Goal: Task Accomplishment & Management: Complete application form

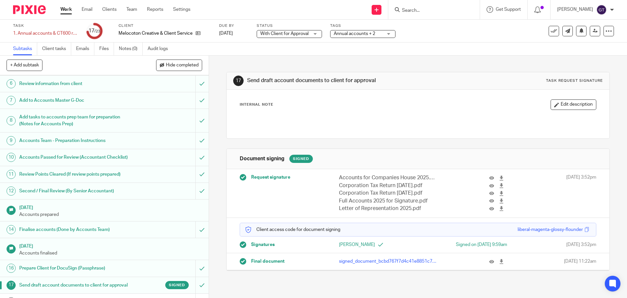
scroll to position [65, 0]
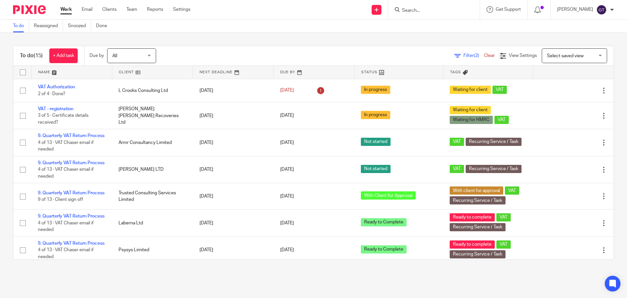
click at [425, 12] on input "Search" at bounding box center [430, 11] width 59 height 6
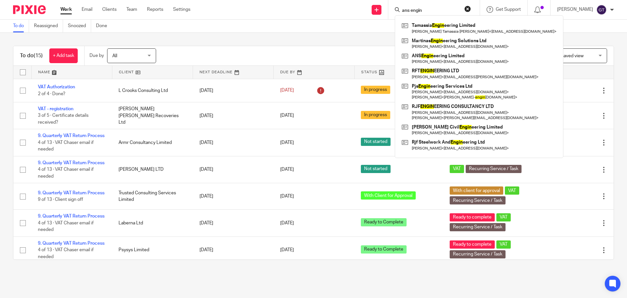
drag, startPoint x: 436, startPoint y: 9, endPoint x: 421, endPoint y: 11, distance: 15.5
click at [421, 11] on input "ans engin" at bounding box center [430, 11] width 59 height 6
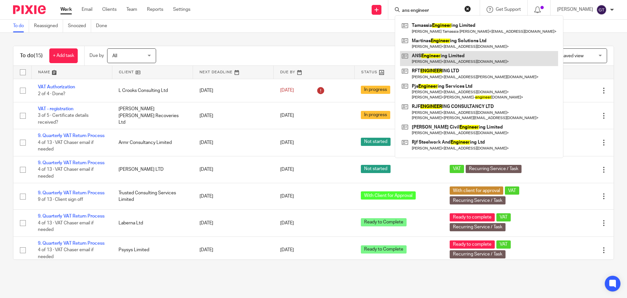
type input "ans engineer"
click at [435, 56] on link at bounding box center [479, 58] width 158 height 15
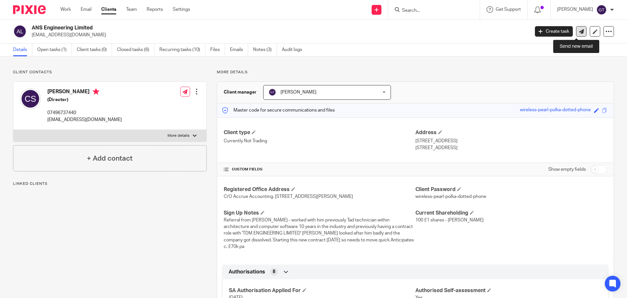
click at [579, 32] on icon at bounding box center [581, 31] width 5 height 5
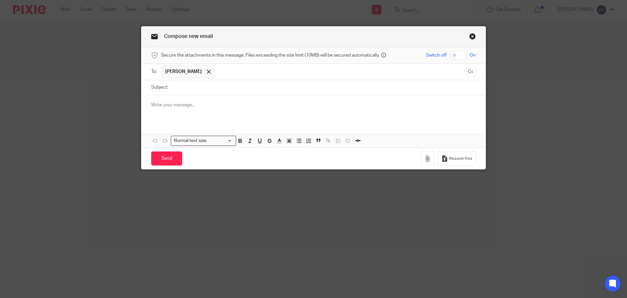
click at [206, 84] on input "Subject:" at bounding box center [323, 87] width 304 height 15
type input "New director"
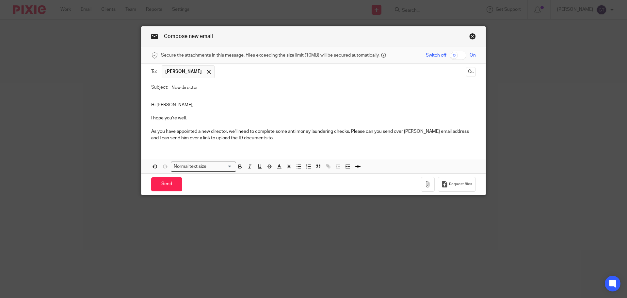
click at [352, 131] on p "As you have appointed a new director, we'll need to complete some anti money la…" at bounding box center [313, 134] width 325 height 13
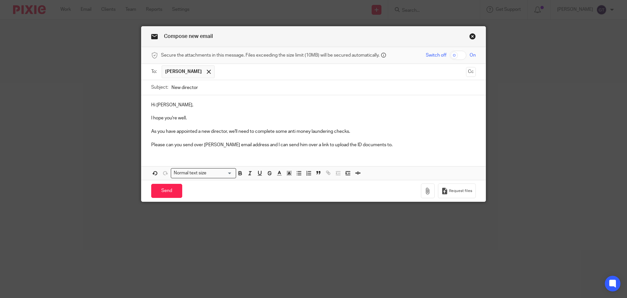
click at [204, 119] on p "I hope you're well." at bounding box center [313, 118] width 325 height 7
drag, startPoint x: 286, startPoint y: 145, endPoint x: 280, endPoint y: 145, distance: 6.2
click at [280, 145] on p "Please can you send over Durrell's email address and I can send him over a link…" at bounding box center [313, 144] width 325 height 7
click at [383, 143] on p "Please can you send over Durrell's email address and I can send him over a link…" at bounding box center [313, 144] width 325 height 7
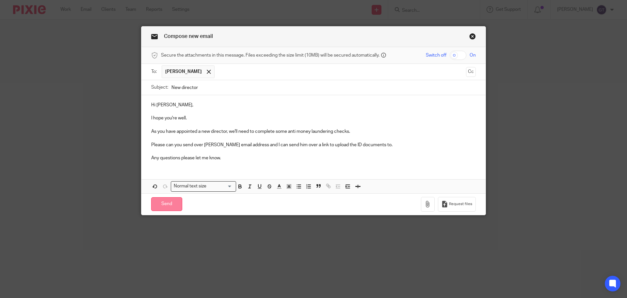
click at [170, 203] on input "Send" at bounding box center [166, 204] width 31 height 14
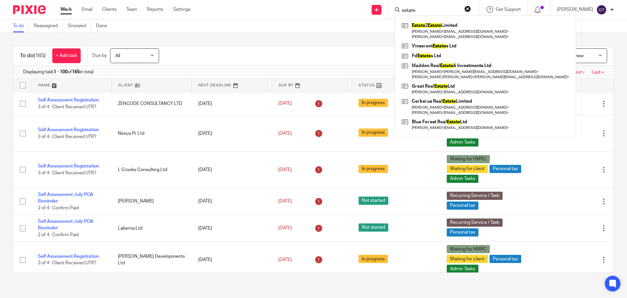
type input "estate"
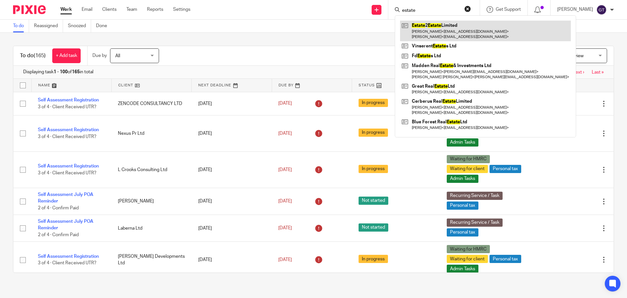
drag, startPoint x: 0, startPoint y: 0, endPoint x: 439, endPoint y: 28, distance: 440.2
click at [439, 28] on link at bounding box center [485, 31] width 171 height 20
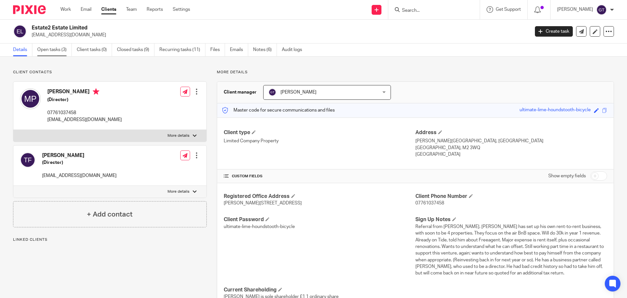
click at [57, 53] on link "Open tasks (3)" at bounding box center [54, 49] width 35 height 13
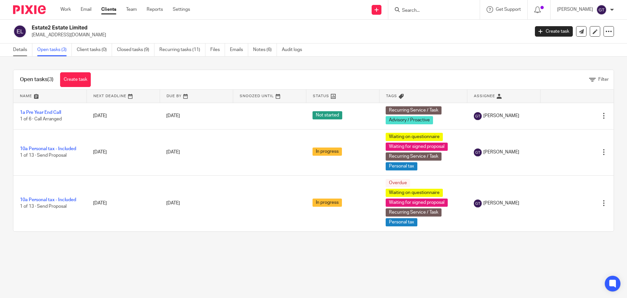
click at [19, 50] on link "Details" at bounding box center [22, 49] width 19 height 13
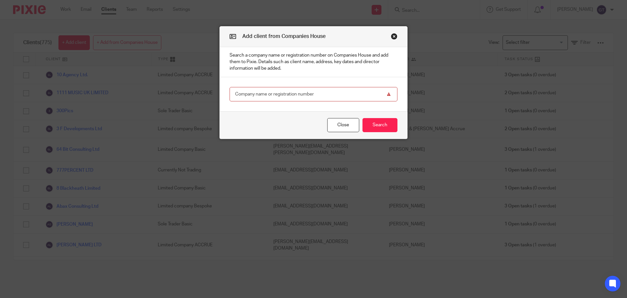
click at [275, 94] on input "text" at bounding box center [314, 94] width 168 height 15
type input "16442388"
click at [377, 122] on button "Search" at bounding box center [379, 125] width 35 height 14
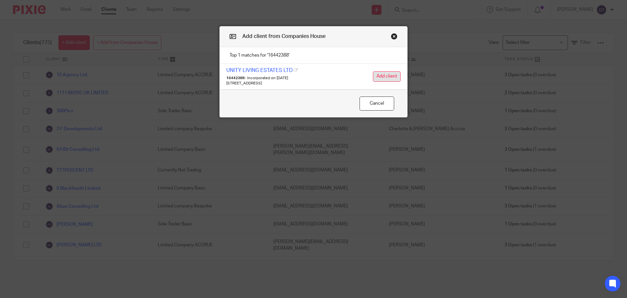
click at [384, 78] on button "Add client" at bounding box center [387, 76] width 28 height 10
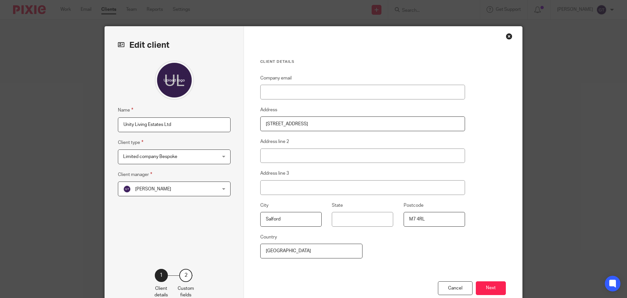
click at [170, 156] on span "Limited company Bespoke" at bounding box center [150, 156] width 54 height 5
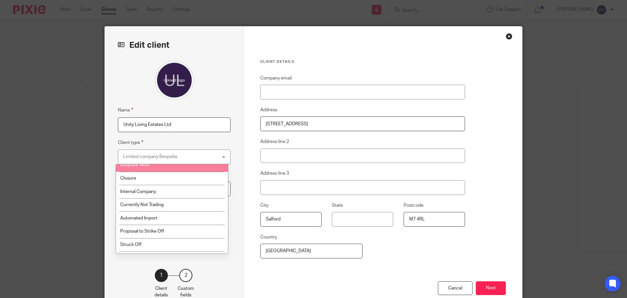
scroll to position [176, 0]
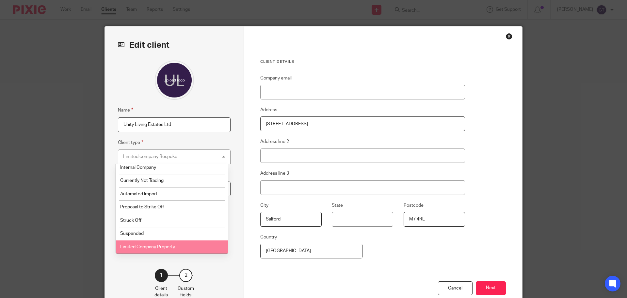
click at [158, 251] on li "Limited Company Property" at bounding box center [172, 246] width 112 height 13
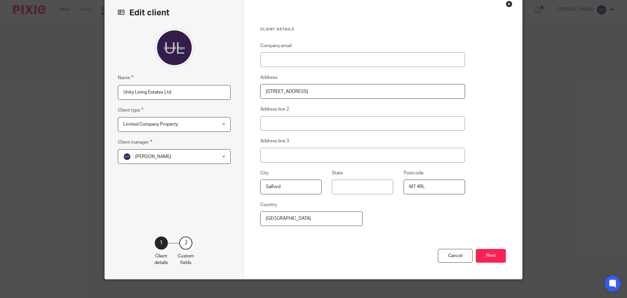
scroll to position [33, 0]
click at [293, 60] on input "Company email" at bounding box center [362, 59] width 205 height 15
paste input "[EMAIL_ADDRESS][DOMAIN_NAME]"
type input "[EMAIL_ADDRESS][DOMAIN_NAME]"
click at [489, 249] on button "Next" at bounding box center [491, 255] width 30 height 14
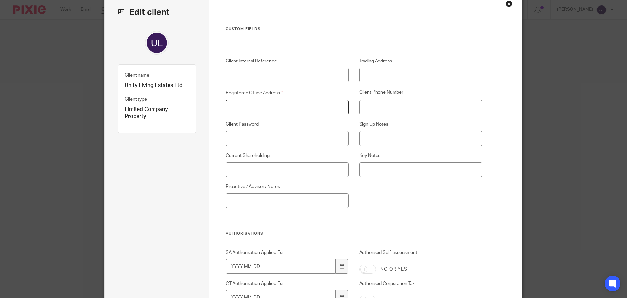
click at [268, 105] on input "Registered Office Address" at bounding box center [287, 107] width 123 height 15
paste input "[STREET_ADDRESS]"
type input "[STREET_ADDRESS]"
click at [396, 108] on input "Client Phone Number" at bounding box center [420, 107] width 123 height 15
paste input "07378432306"
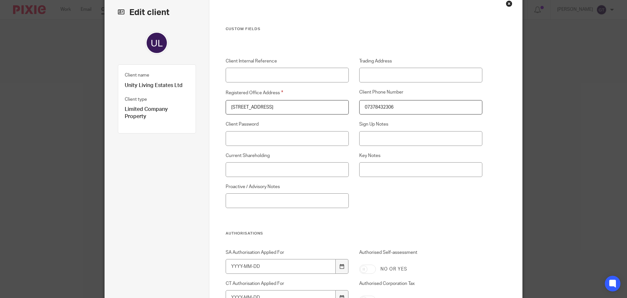
type input "07378432306"
drag, startPoint x: 410, startPoint y: 138, endPoint x: 401, endPoint y: 139, distance: 9.5
click at [410, 138] on input "Sign Up Notes" at bounding box center [420, 138] width 123 height 15
paste input "Referral from Estate2Estates Set up company in May but just taken on first prop…"
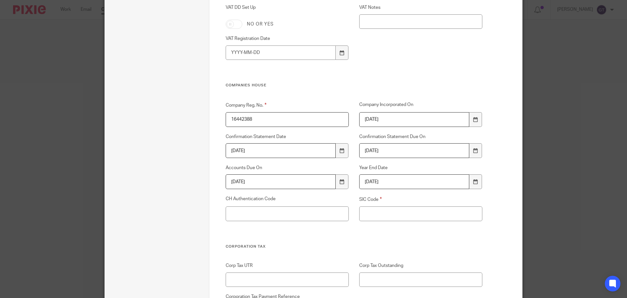
scroll to position [882, 0]
type input "Referral from Estate2Estates Set up company in May but just taken on first prop…"
click at [368, 212] on input "SIC Code" at bounding box center [420, 212] width 123 height 15
click at [404, 212] on input "SIC Code" at bounding box center [420, 212] width 123 height 15
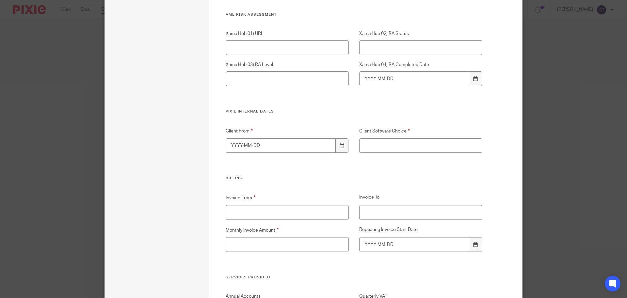
scroll to position [1306, 0]
type input "68209"
click at [341, 144] on icon at bounding box center [342, 145] width 5 height 5
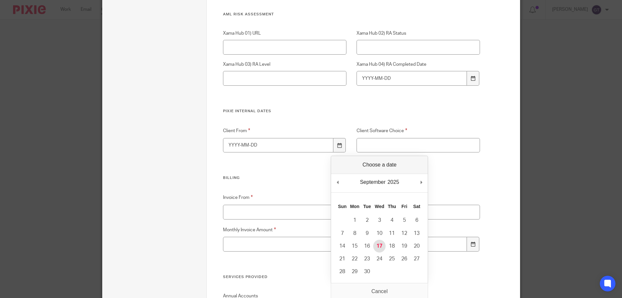
type input "2025-09-17"
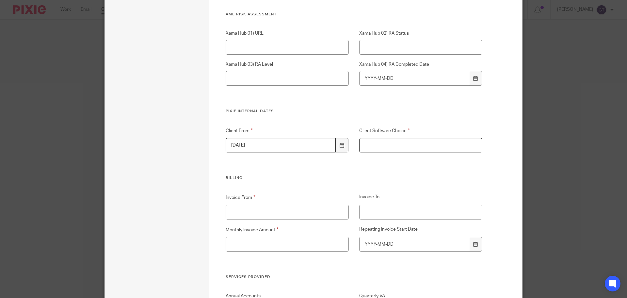
click at [382, 147] on input "Client Software Choice" at bounding box center [420, 145] width 123 height 15
type input "FreeAgent"
click at [282, 207] on input "Invoice From" at bounding box center [287, 211] width 123 height 15
type input "17/09/2025"
click at [312, 239] on input "Monthly Invoice Amount" at bounding box center [287, 243] width 123 height 15
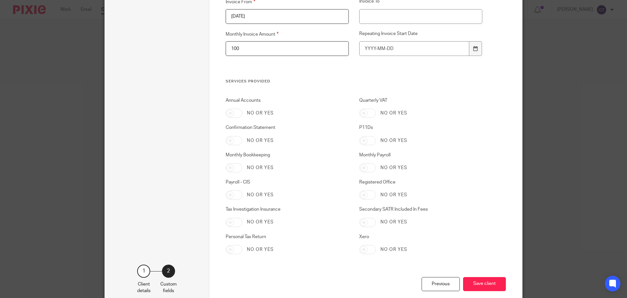
scroll to position [1502, 0]
type input "100"
click at [233, 111] on input "Annual Accounts" at bounding box center [234, 112] width 17 height 9
checkbox input "true"
click at [233, 140] on input "Confirmation Statement" at bounding box center [234, 139] width 17 height 9
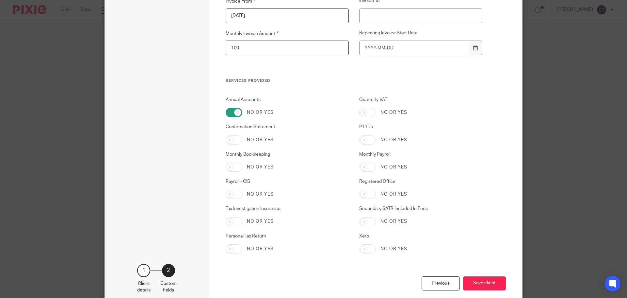
checkbox input "true"
click at [230, 247] on input "Personal Tax Return" at bounding box center [234, 248] width 17 height 9
checkbox input "true"
drag, startPoint x: 364, startPoint y: 137, endPoint x: 361, endPoint y: 160, distance: 23.8
click at [364, 137] on input "P11Ds" at bounding box center [367, 139] width 17 height 9
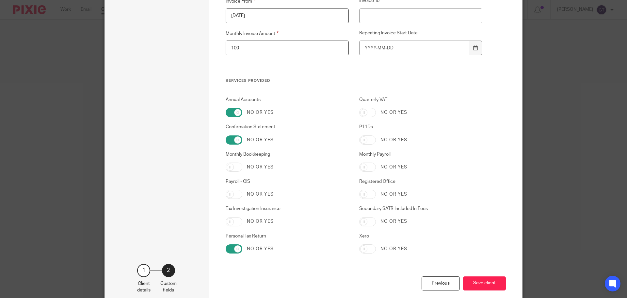
checkbox input "true"
drag, startPoint x: 362, startPoint y: 165, endPoint x: 364, endPoint y: 175, distance: 10.0
click at [363, 166] on input "Monthly Payroll" at bounding box center [367, 166] width 17 height 9
checkbox input "true"
click at [363, 195] on input "Registered Office" at bounding box center [367, 193] width 17 height 9
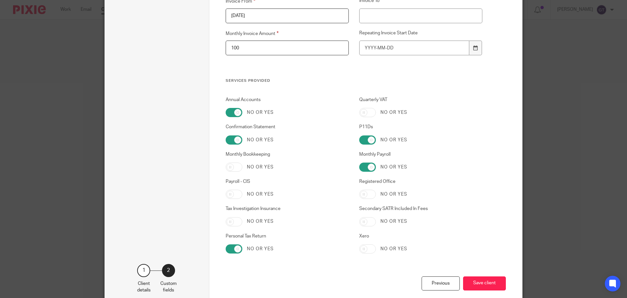
checkbox input "true"
click at [480, 282] on button "Save client" at bounding box center [484, 283] width 43 height 14
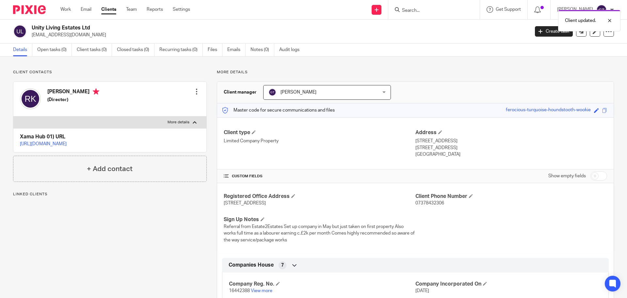
click at [194, 89] on div at bounding box center [196, 91] width 7 height 7
drag, startPoint x: 163, startPoint y: 105, endPoint x: 177, endPoint y: 105, distance: 14.4
click at [163, 105] on link "Edit contact" at bounding box center [166, 105] width 62 height 9
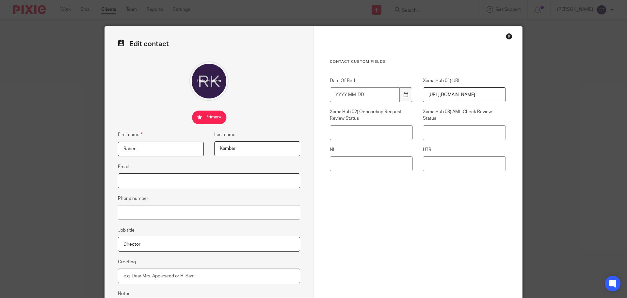
click at [265, 175] on input "Email" at bounding box center [209, 180] width 182 height 15
paste input "[EMAIL_ADDRESS][DOMAIN_NAME]"
type input "[EMAIL_ADDRESS][DOMAIN_NAME]"
drag, startPoint x: 176, startPoint y: 212, endPoint x: 190, endPoint y: 209, distance: 14.3
click at [176, 212] on input "Phone number" at bounding box center [209, 212] width 182 height 15
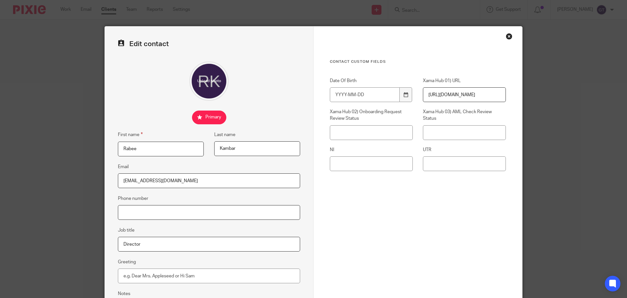
paste input "07378432306"
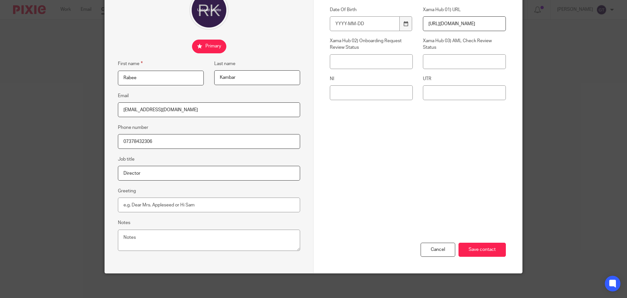
scroll to position [72, 0]
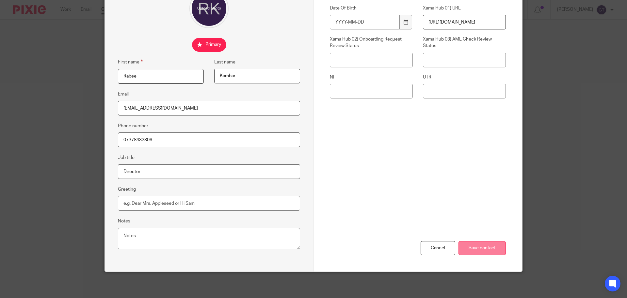
type input "07378432306"
click at [482, 245] on input "Save contact" at bounding box center [482, 248] width 47 height 14
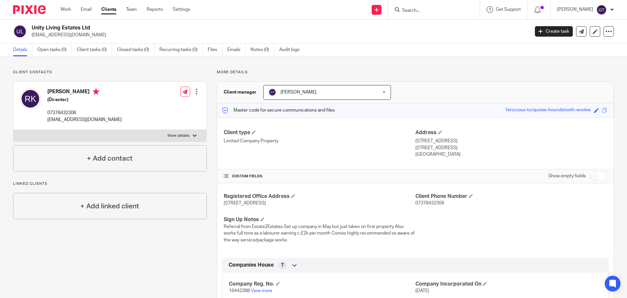
click at [179, 136] on p "More details" at bounding box center [179, 135] width 22 height 5
click at [13, 130] on input "More details" at bounding box center [13, 129] width 0 height 0
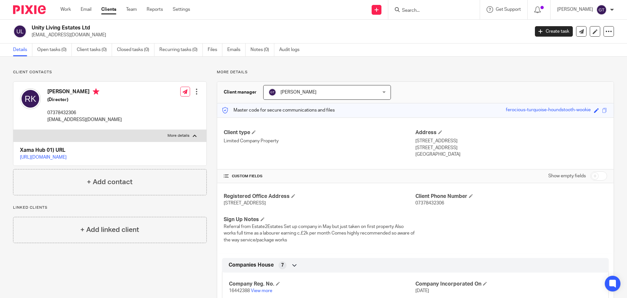
click at [179, 134] on p "More details" at bounding box center [179, 135] width 22 height 5
click at [13, 130] on input "More details" at bounding box center [13, 129] width 0 height 0
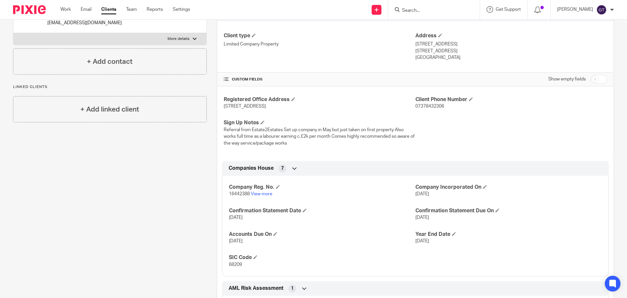
scroll to position [98, 0]
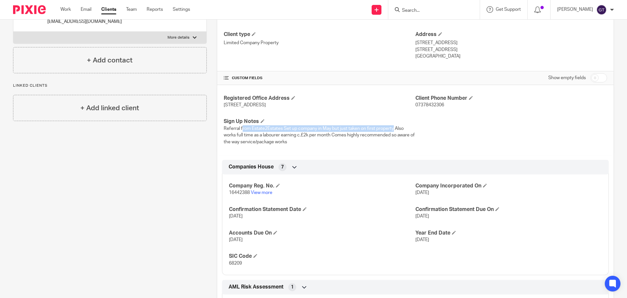
drag, startPoint x: 322, startPoint y: 128, endPoint x: 393, endPoint y: 130, distance: 70.2
click at [393, 130] on span "Referral from Estate2Estates Set up company in May but just taken on first prop…" at bounding box center [319, 135] width 191 height 18
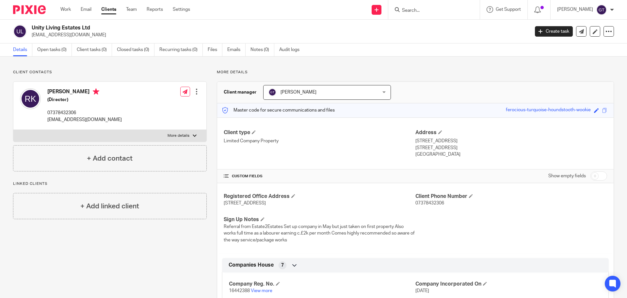
click at [185, 136] on p "More details" at bounding box center [179, 135] width 22 height 5
click at [13, 130] on input "More details" at bounding box center [13, 129] width 0 height 0
checkbox input "true"
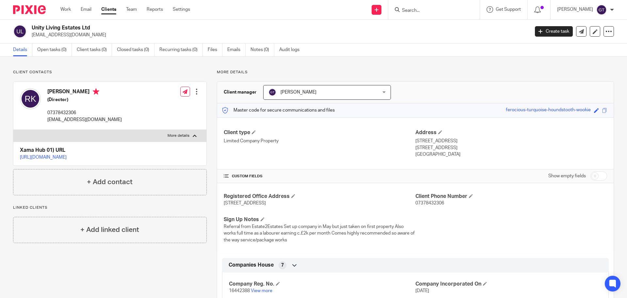
click at [67, 156] on link "https://platform.xamatech.com/portal/crm/clients/6e7d30e0-93b4-11f0-97b0-95885c…" at bounding box center [43, 157] width 47 height 5
click at [62, 53] on link "Open tasks (0)" at bounding box center [54, 49] width 35 height 13
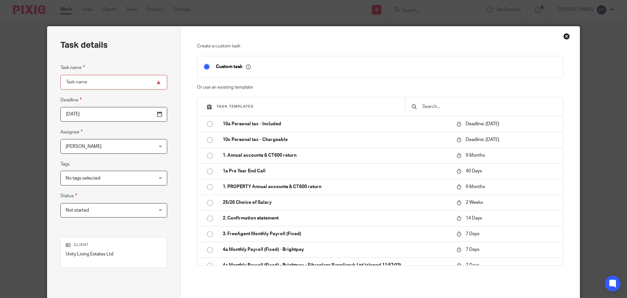
click at [429, 108] on input "text" at bounding box center [489, 106] width 135 height 7
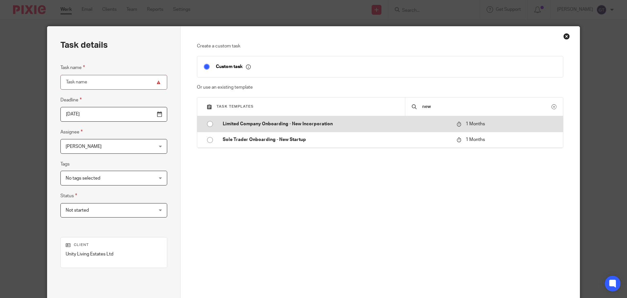
type input "new"
click at [302, 118] on td "Limited Company Onboarding - New Incorporation" at bounding box center [334, 124] width 237 height 16
type input "2025-10-17"
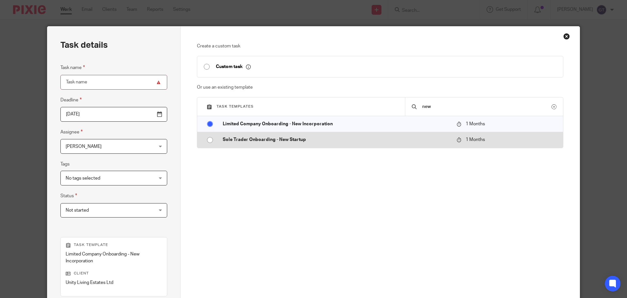
type input "Limited Company Onboarding - New Incorporation"
checkbox input "false"
radio input "true"
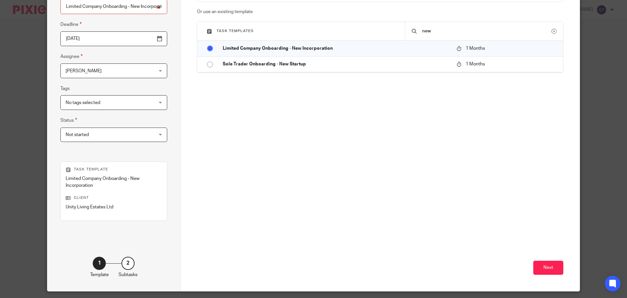
scroll to position [95, 0]
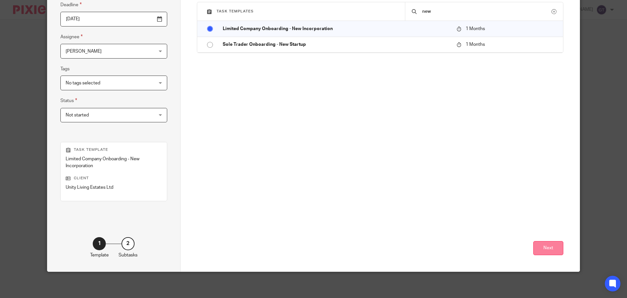
click at [541, 245] on button "Next" at bounding box center [548, 248] width 30 height 14
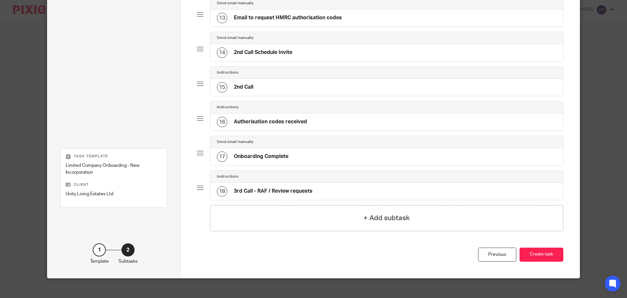
scroll to position [485, 0]
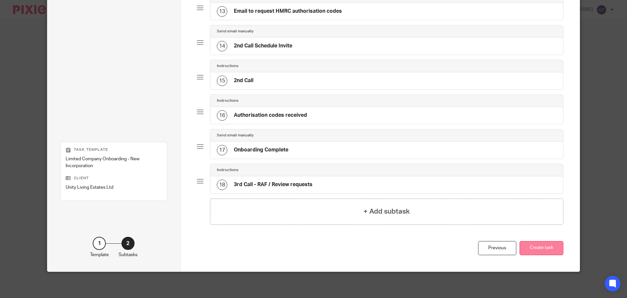
click at [538, 246] on button "Create task" at bounding box center [542, 248] width 44 height 14
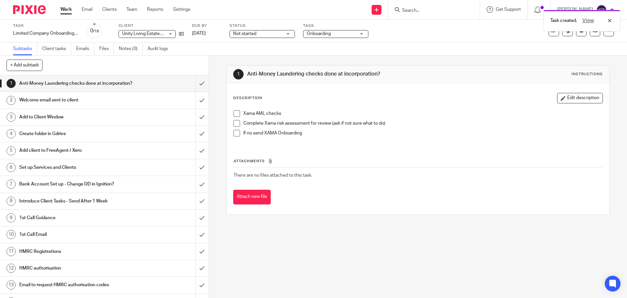
click at [235, 113] on span at bounding box center [236, 113] width 7 height 7
click at [93, 105] on h1 "Welcome email sent to client" at bounding box center [75, 100] width 113 height 10
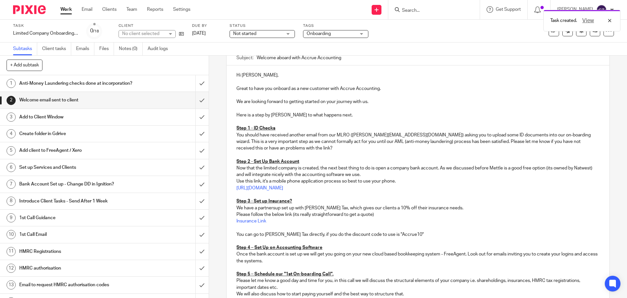
scroll to position [65, 0]
click at [588, 140] on p "You should have received another email from our MLRO (Chris@accrueaccounting.co…" at bounding box center [417, 141] width 363 height 20
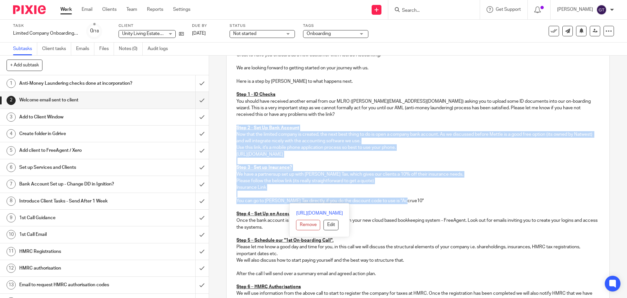
drag, startPoint x: 407, startPoint y: 200, endPoint x: 230, endPoint y: 130, distance: 190.7
click at [230, 130] on div "Hi Rabee, Great to have you onboard as a new customer with Accrue Accounting. W…" at bounding box center [418, 216] width 382 height 369
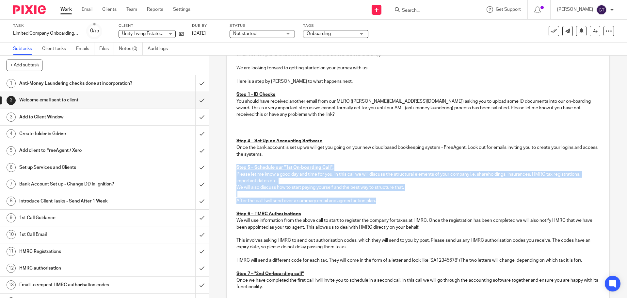
drag, startPoint x: 378, startPoint y: 199, endPoint x: 230, endPoint y: 169, distance: 151.3
click at [230, 169] on div "Hi Rabee, Great to have you onboard as a new customer with Accrue Accounting. W…" at bounding box center [418, 180] width 382 height 296
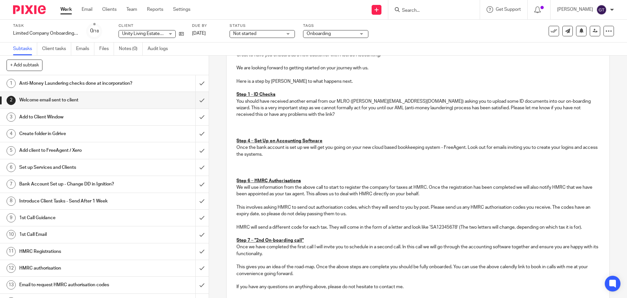
click at [245, 128] on p at bounding box center [417, 127] width 363 height 7
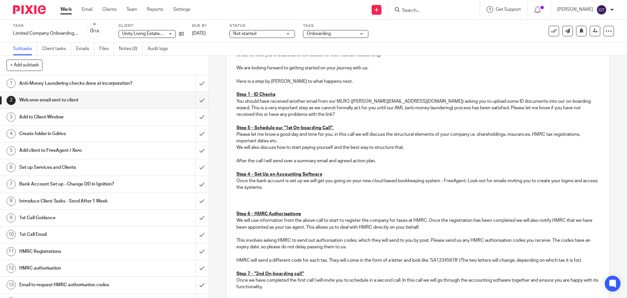
click at [248, 127] on u "Step 5 – Schedule our "1st On-boarding Call"." at bounding box center [284, 127] width 97 height 5
drag, startPoint x: 300, startPoint y: 181, endPoint x: 247, endPoint y: 181, distance: 53.6
click at [247, 181] on p "Once the bank account is set up we will get you going on your new cloud based b…" at bounding box center [417, 183] width 363 height 13
click at [288, 201] on p at bounding box center [417, 200] width 363 height 7
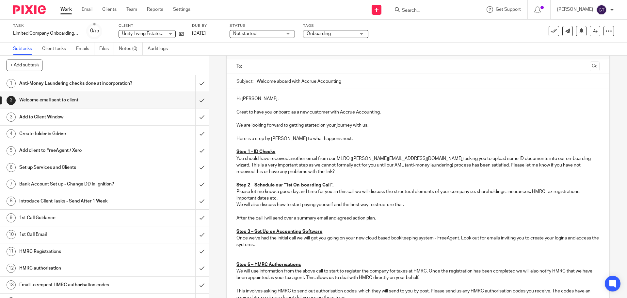
click at [246, 259] on p at bounding box center [417, 257] width 363 height 7
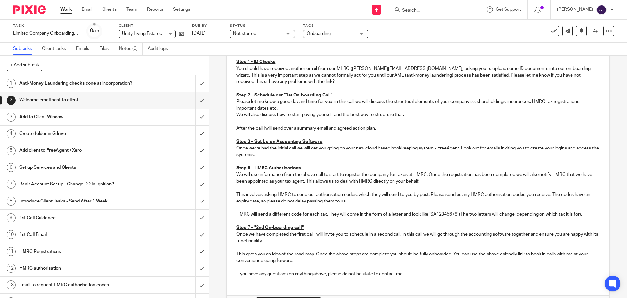
scroll to position [106, 0]
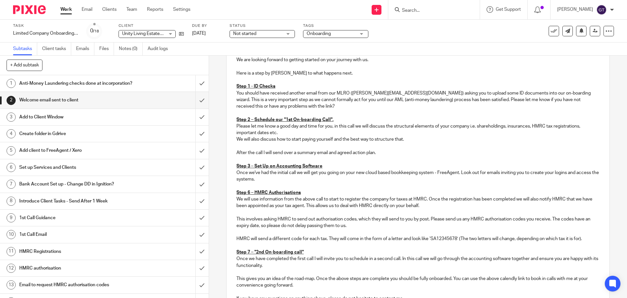
click at [248, 192] on u "Step 6 – HMRC Authorisations" at bounding box center [268, 192] width 64 height 5
click at [248, 252] on u "Step 7 – "2nd On-boarding call"" at bounding box center [269, 251] width 67 height 5
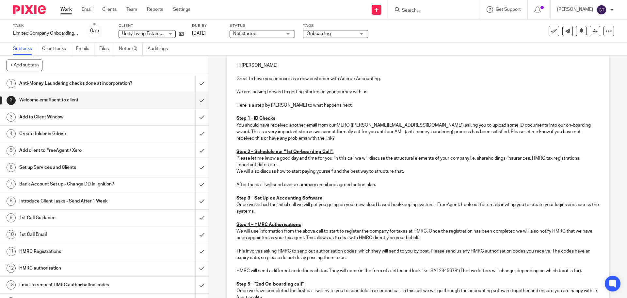
scroll to position [73, 0]
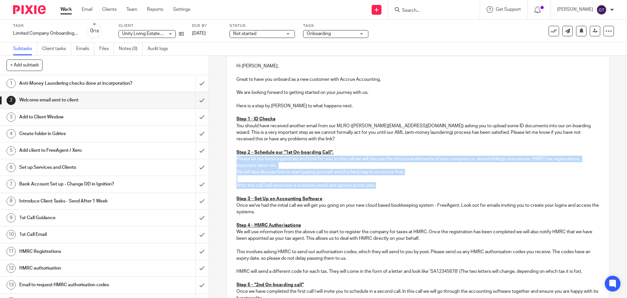
drag, startPoint x: 379, startPoint y: 185, endPoint x: 234, endPoint y: 159, distance: 147.9
click at [234, 159] on div "Hi Rabee, Great to have you onboard as a new customer with Accrue Accounting. W…" at bounding box center [418, 197] width 382 height 283
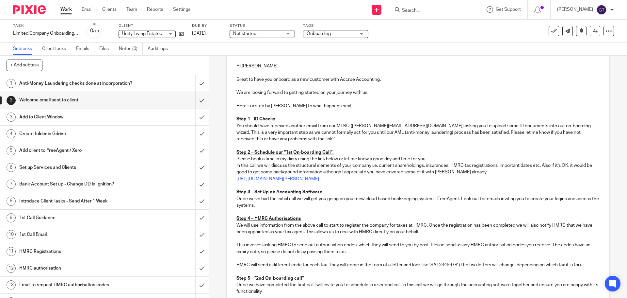
click at [443, 160] on p "Please book a time in my diary using the link below or let me know a good day a…" at bounding box center [417, 158] width 363 height 7
drag, startPoint x: 470, startPoint y: 172, endPoint x: 541, endPoint y: 164, distance: 72.0
click at [541, 164] on p "In this call we will discuss the structural elements of your company i.e. curre…" at bounding box center [417, 168] width 363 height 13
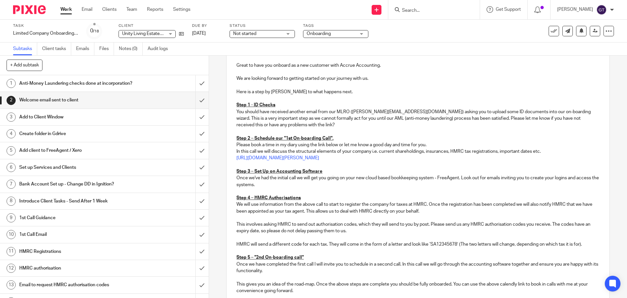
scroll to position [106, 0]
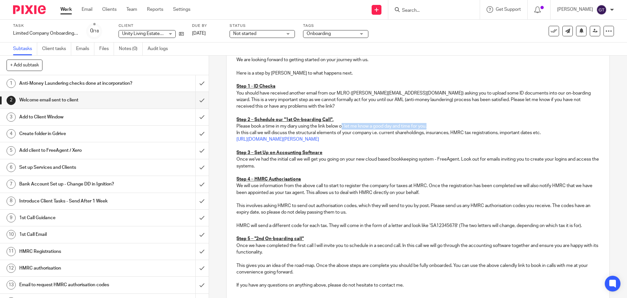
drag, startPoint x: 432, startPoint y: 127, endPoint x: 340, endPoint y: 124, distance: 92.1
click at [340, 124] on p "Please book a time in my diary using the link below or let me know a good day a…" at bounding box center [417, 126] width 363 height 7
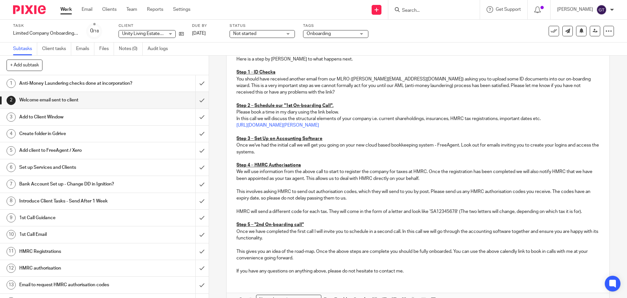
scroll to position [139, 0]
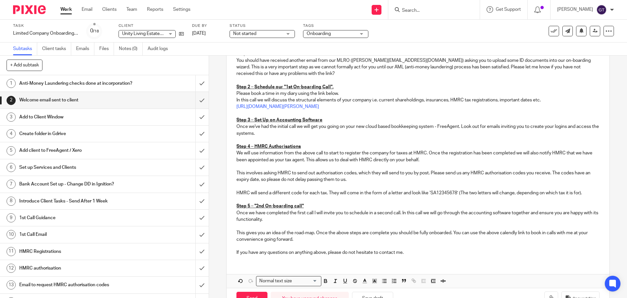
click at [425, 153] on p "We will use information from the above call to start to register the company fo…" at bounding box center [417, 156] width 363 height 13
click at [504, 234] on p "This gives you an idea of the road-map. Once the above steps are complete you s…" at bounding box center [417, 235] width 363 height 13
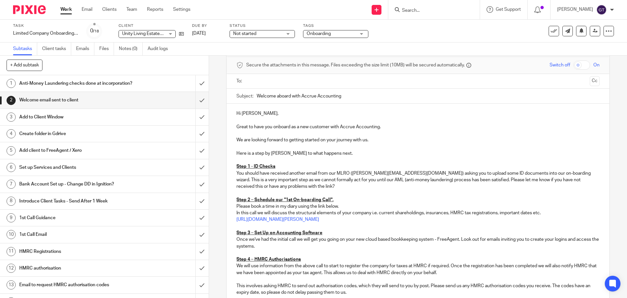
scroll to position [0, 0]
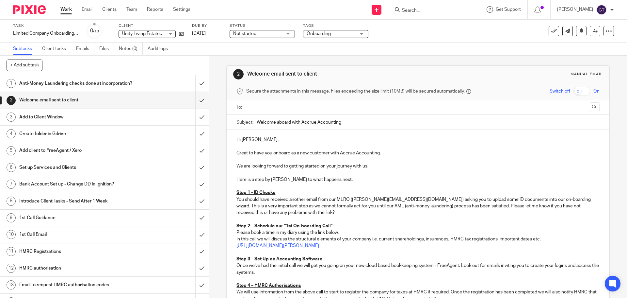
click at [301, 107] on input "text" at bounding box center [418, 108] width 338 height 8
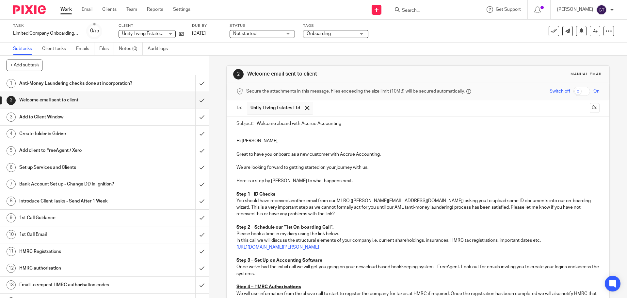
click at [318, 173] on p at bounding box center [417, 174] width 363 height 7
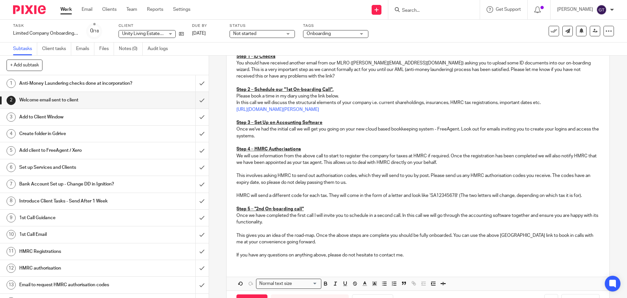
scroll to position [162, 0]
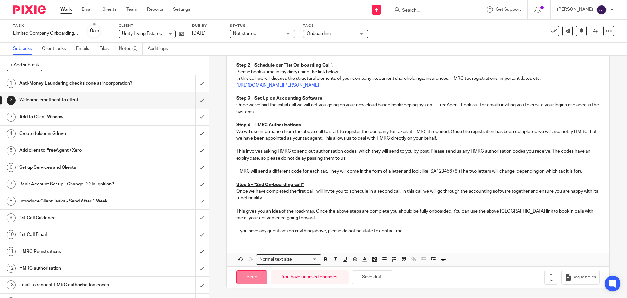
click at [248, 275] on input "Send" at bounding box center [251, 277] width 31 height 14
type input "Sent"
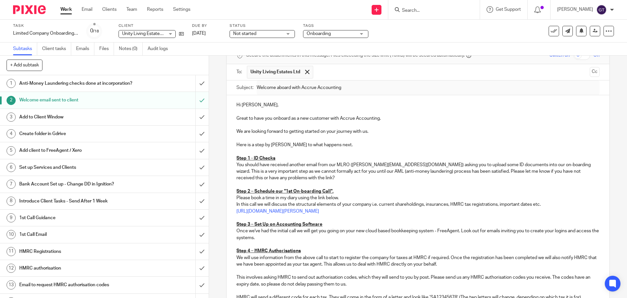
scroll to position [0, 0]
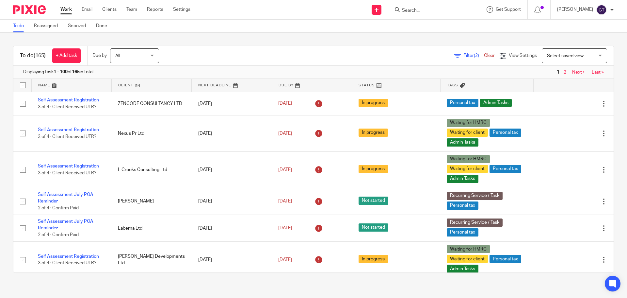
click at [433, 13] on input "Search" at bounding box center [430, 11] width 59 height 6
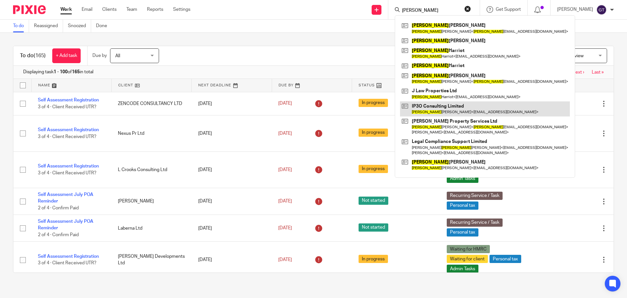
type input "michelle"
click at [437, 104] on link at bounding box center [485, 108] width 170 height 15
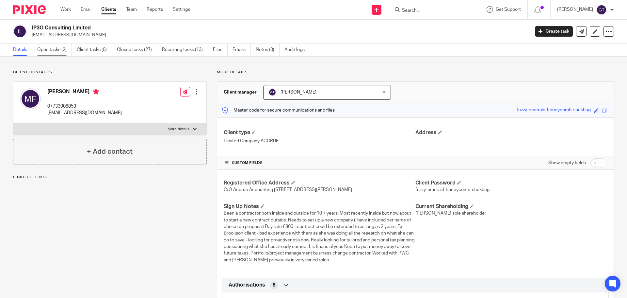
click at [47, 52] on link "Open tasks (2)" at bounding box center [54, 49] width 35 height 13
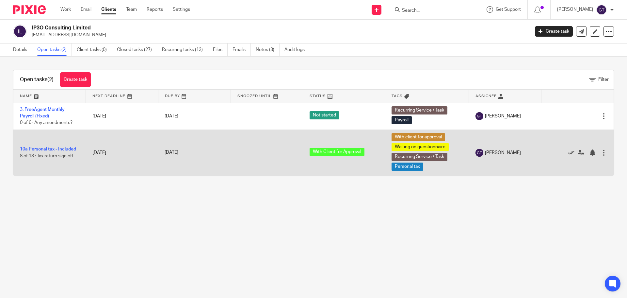
drag, startPoint x: 0, startPoint y: 0, endPoint x: 49, endPoint y: 149, distance: 156.4
click at [49, 149] on link "10a Personal tax - Included" at bounding box center [48, 149] width 56 height 5
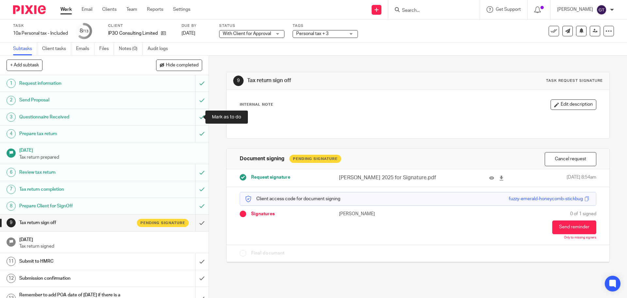
scroll to position [12, 0]
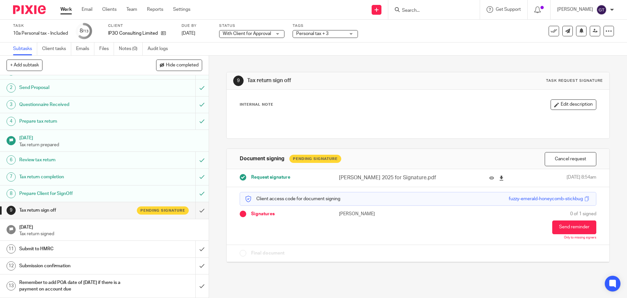
drag, startPoint x: 484, startPoint y: 178, endPoint x: 495, endPoint y: 180, distance: 11.3
